Goal: Complete application form

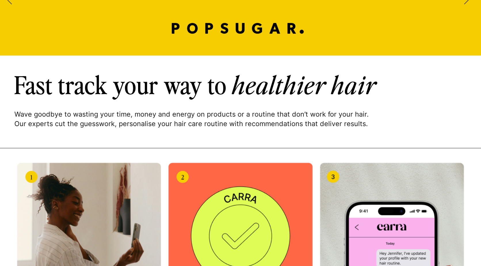
scroll to position [671, 0]
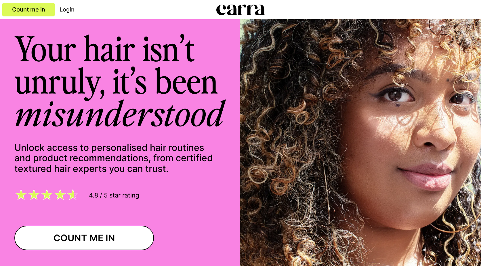
click at [26, 9] on span "Count me in" at bounding box center [28, 9] width 33 height 7
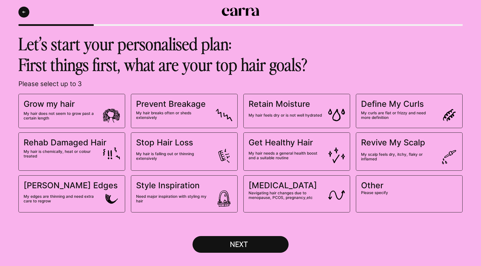
click at [285, 147] on span "Get Healthy Hair" at bounding box center [280, 142] width 64 height 10
click at [0, 0] on input "Get Healthy Hair My hair needs a general health boost and a suitable routine" at bounding box center [0, 0] width 0 height 0
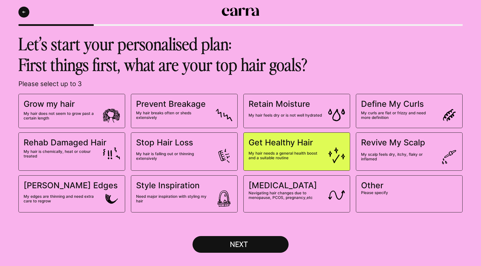
click at [246, 245] on div "NEXT" at bounding box center [240, 243] width 39 height 9
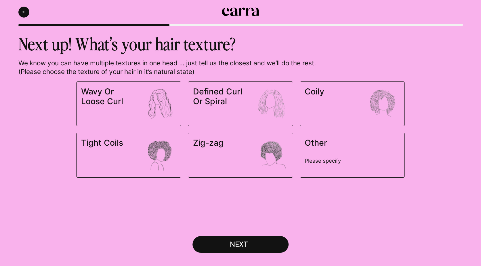
click at [125, 113] on span "Wavy Or Loose Curl" at bounding box center [128, 104] width 95 height 34
click at [0, 0] on input "Wavy Or Loose Curl" at bounding box center [0, 0] width 0 height 0
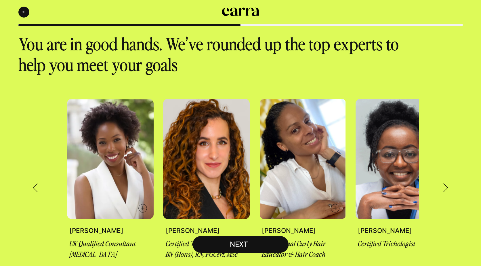
click at [231, 249] on button "NEXT" at bounding box center [240, 244] width 96 height 17
